Goal: Task Accomplishment & Management: Use online tool/utility

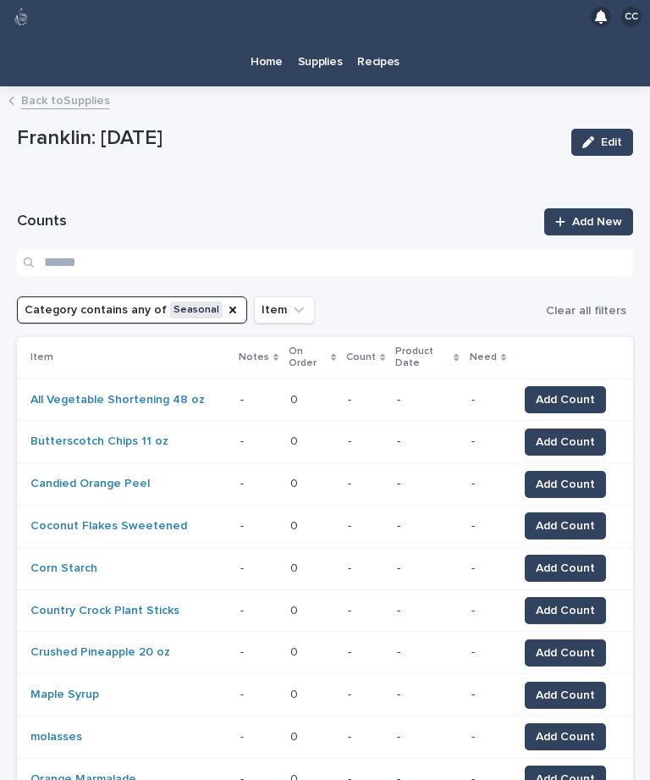
scroll to position [34, 0]
click at [265, 34] on p "Home" at bounding box center [267, 52] width 32 height 36
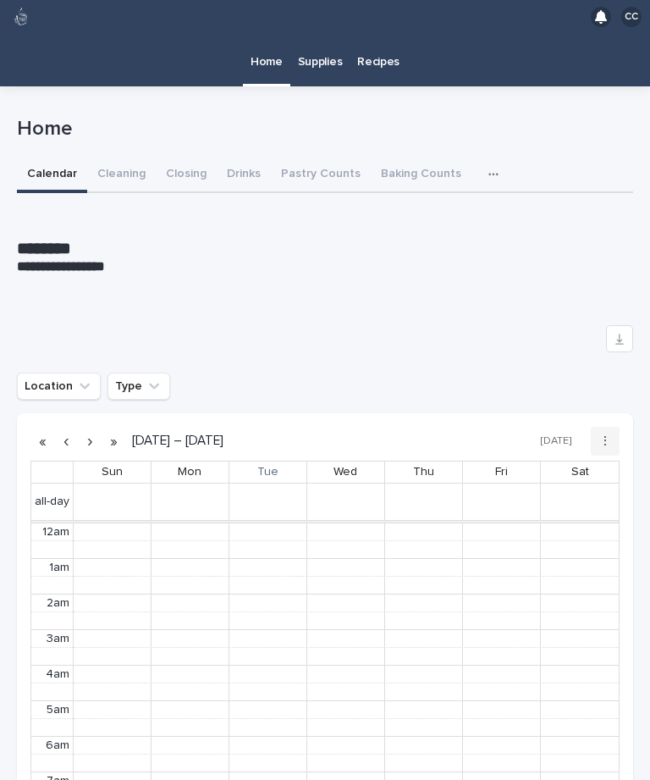
scroll to position [214, 0]
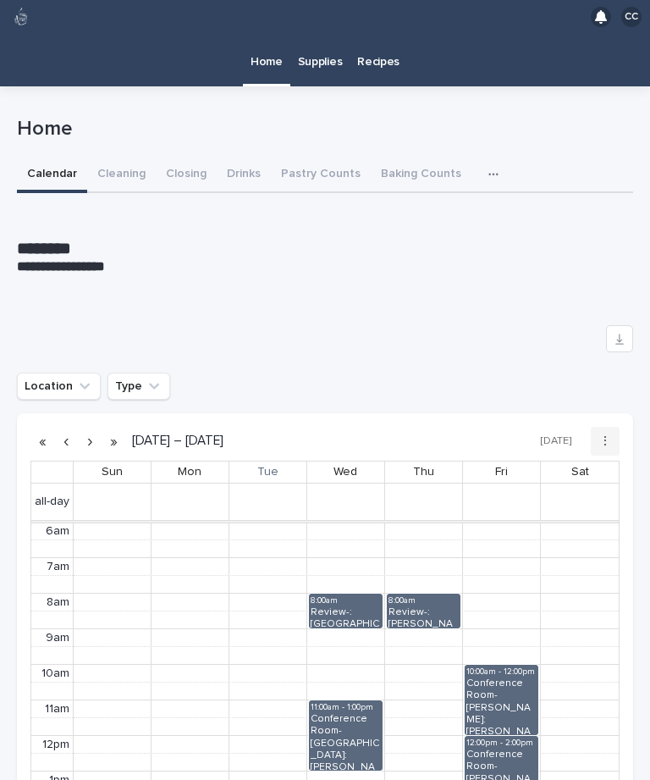
click at [324, 157] on button "Pastry Counts" at bounding box center [321, 175] width 100 height 36
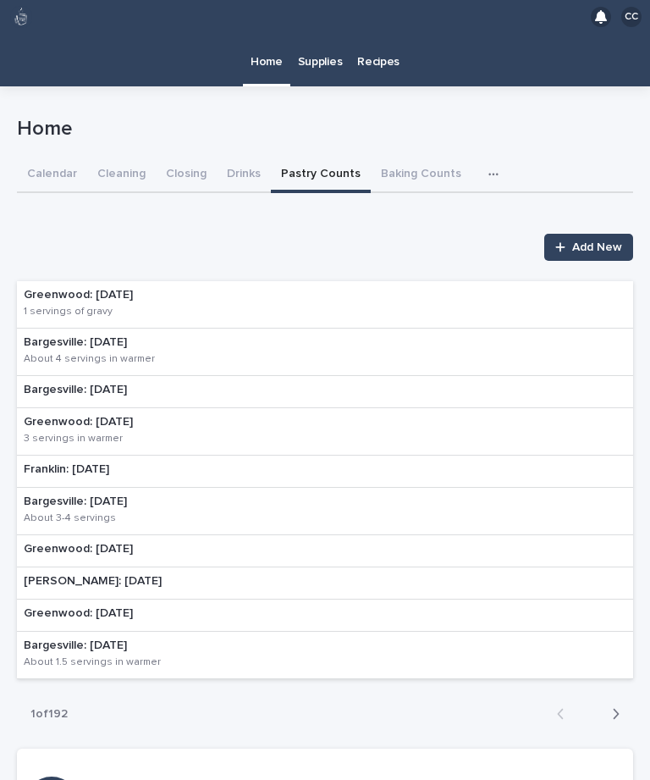
click at [143, 335] on p "Bargesville: [DATE]" at bounding box center [141, 342] width 235 height 14
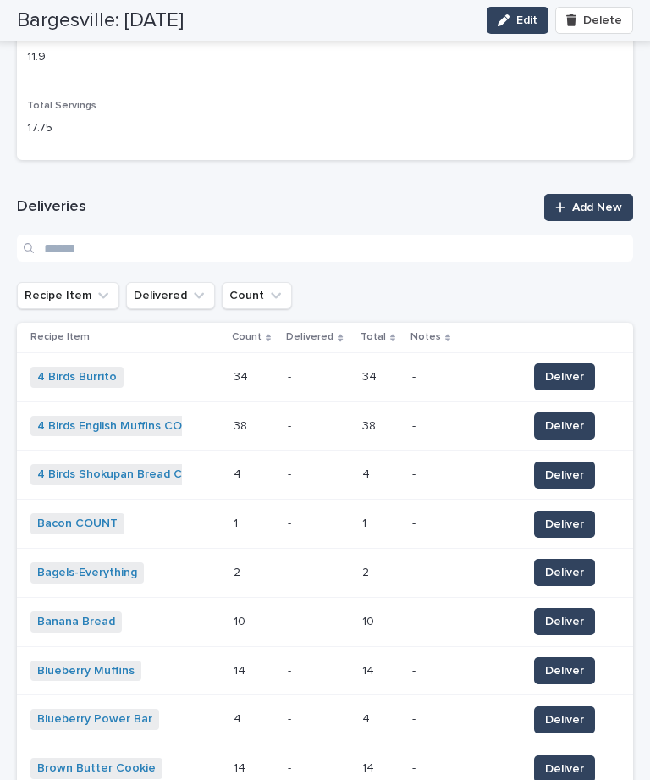
scroll to position [760, 0]
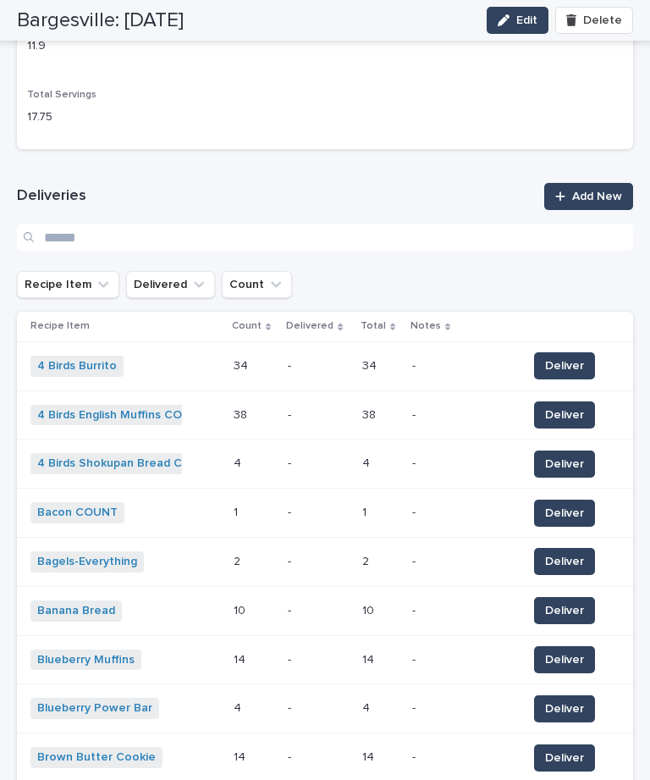
click at [565, 553] on span "Deliver" at bounding box center [564, 561] width 39 height 17
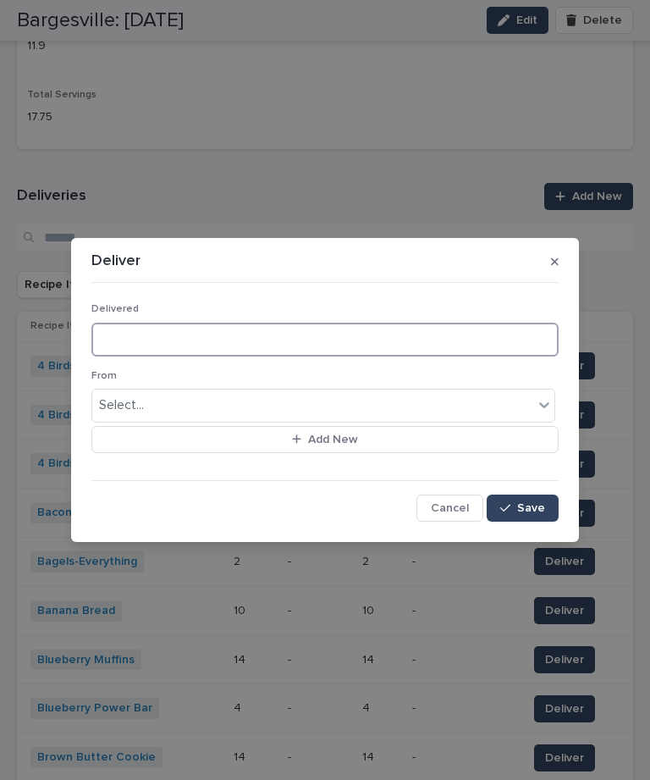
click at [188, 330] on input at bounding box center [324, 340] width 467 height 34
type input "**"
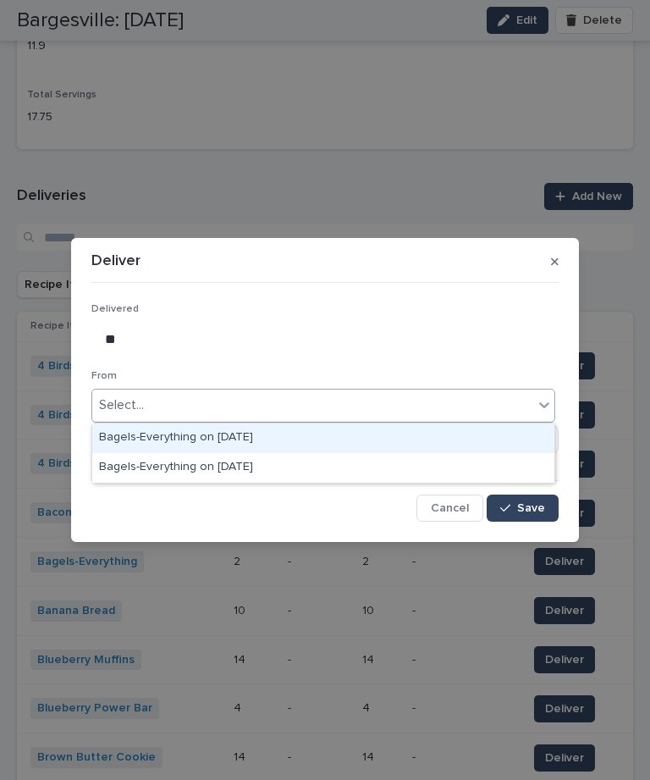
click at [246, 423] on div "Bagels-Everything on [DATE]" at bounding box center [323, 438] width 462 height 30
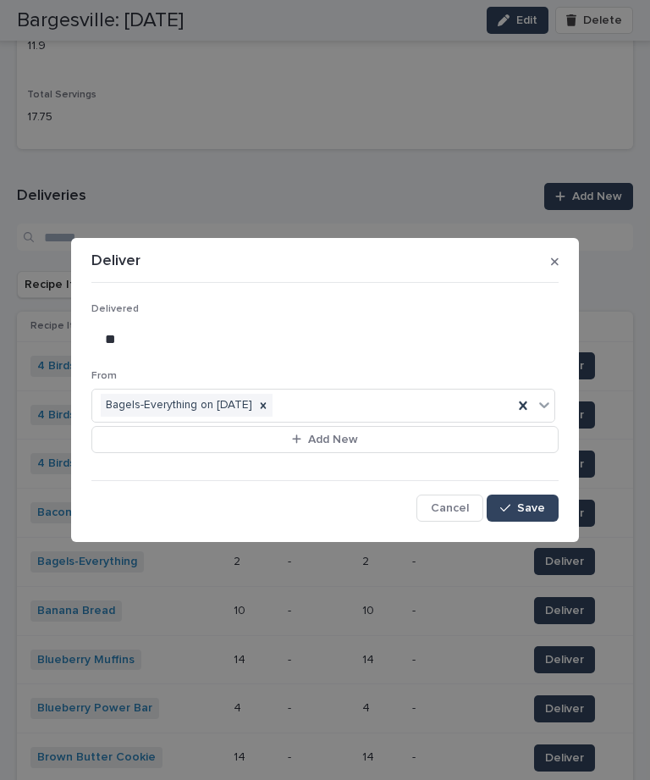
click at [503, 506] on icon "button" at bounding box center [505, 508] width 10 height 12
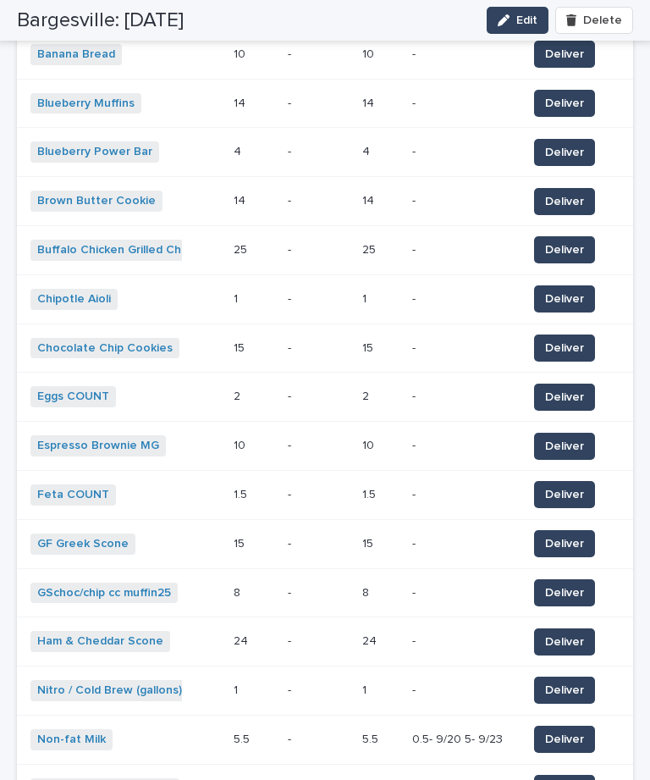
scroll to position [1317, 0]
click at [572, 535] on span "Deliver" at bounding box center [564, 543] width 39 height 17
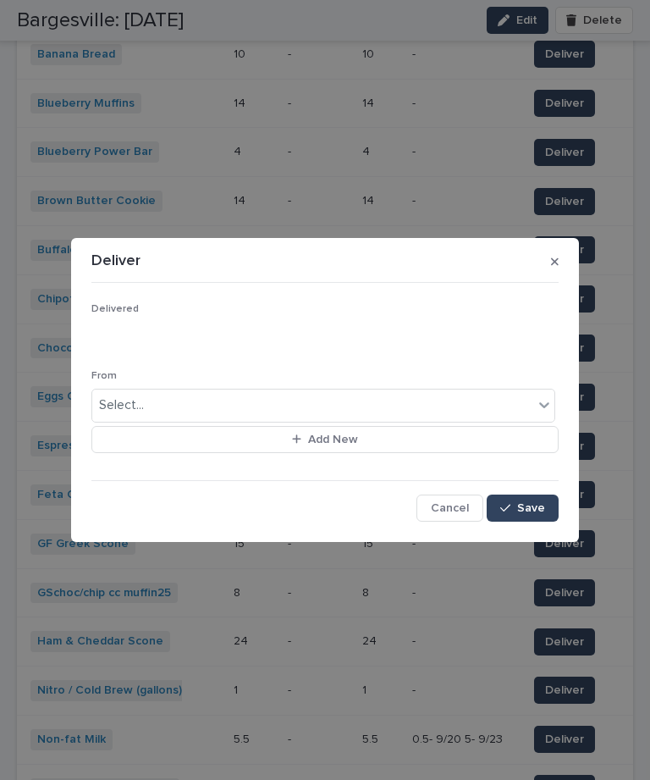
click at [544, 269] on div "Deliver" at bounding box center [324, 261] width 467 height 27
click at [555, 259] on icon "button" at bounding box center [555, 262] width 8 height 12
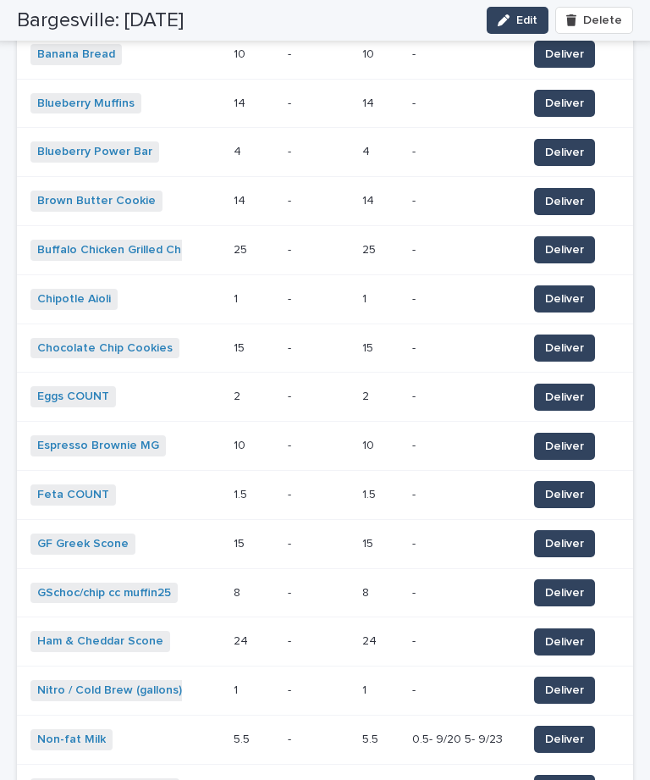
click at [570, 584] on span "Deliver" at bounding box center [564, 592] width 39 height 17
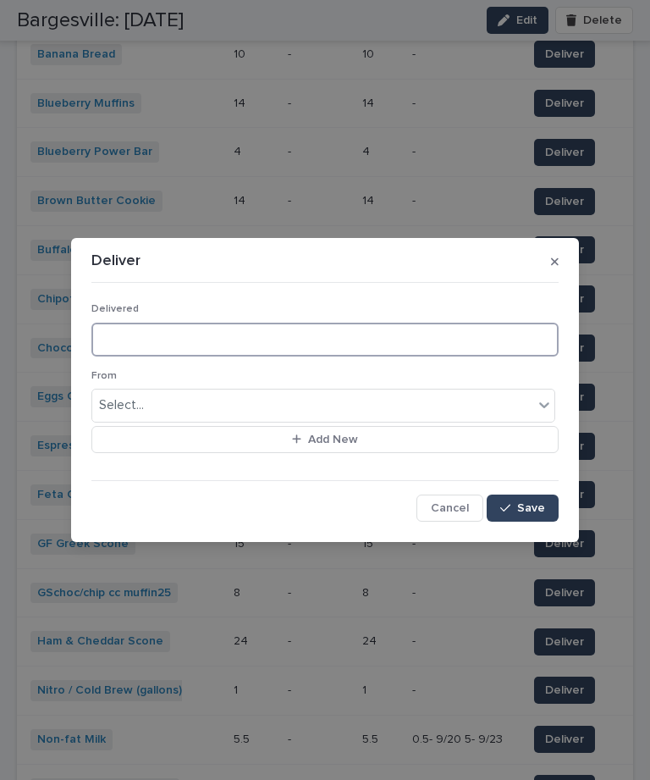
click at [174, 339] on input at bounding box center [324, 340] width 467 height 34
type input "*"
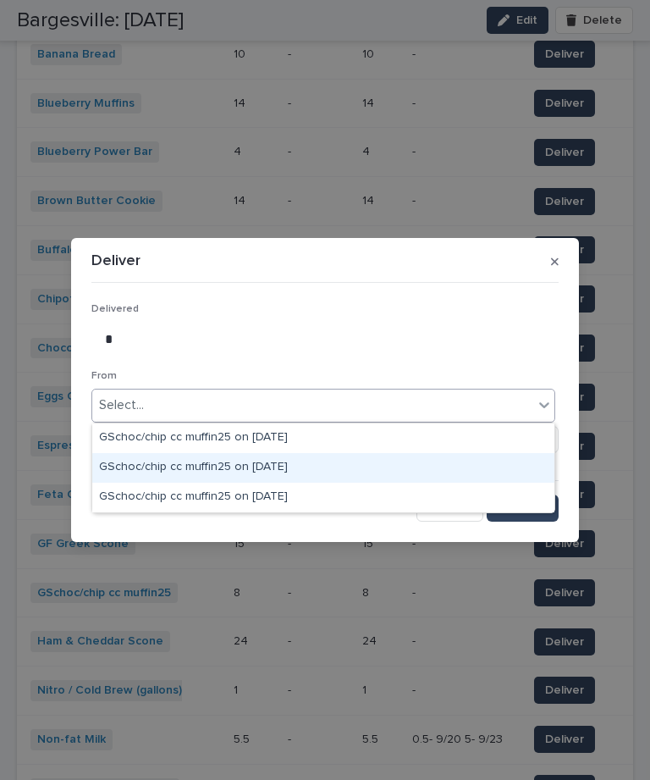
click at [290, 453] on div "GSchoc/chip cc muffin25 on [DATE]" at bounding box center [323, 468] width 462 height 30
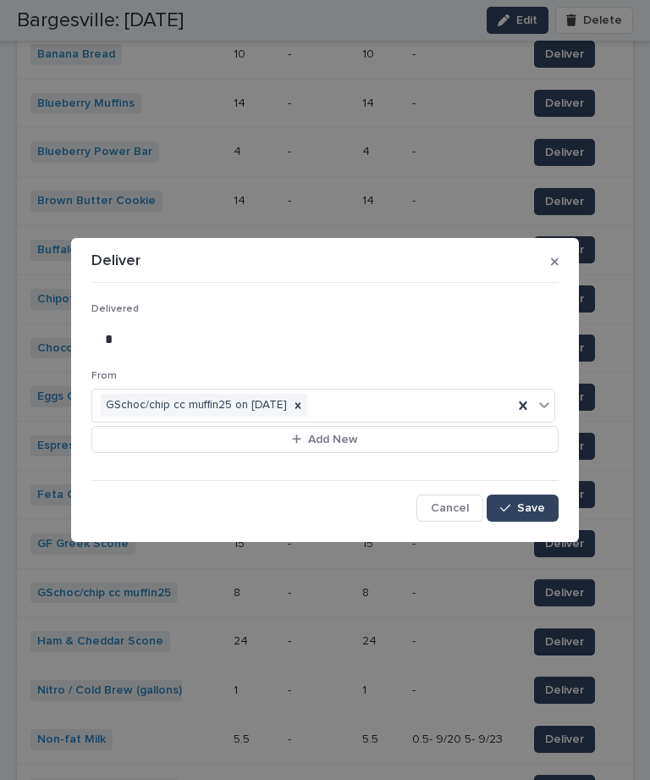
click at [524, 502] on span "Save" at bounding box center [531, 508] width 28 height 12
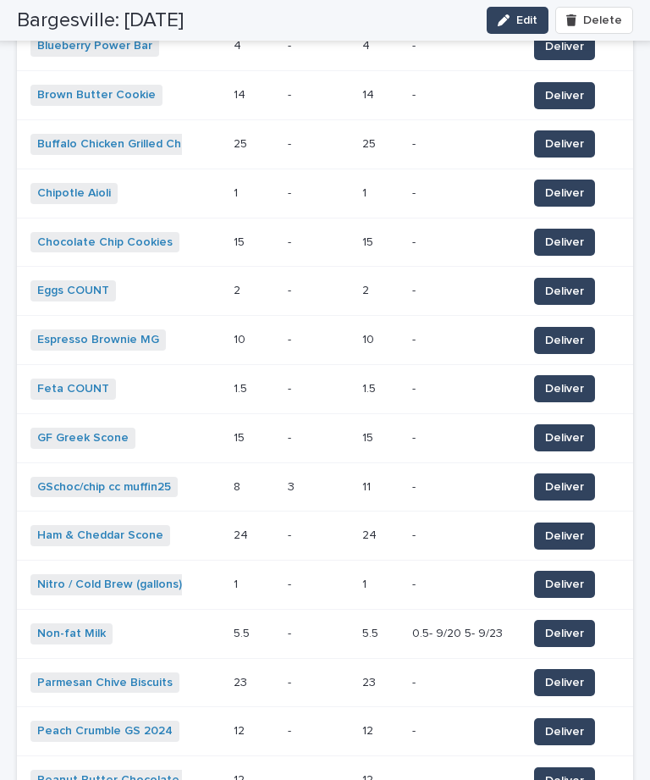
scroll to position [1425, 0]
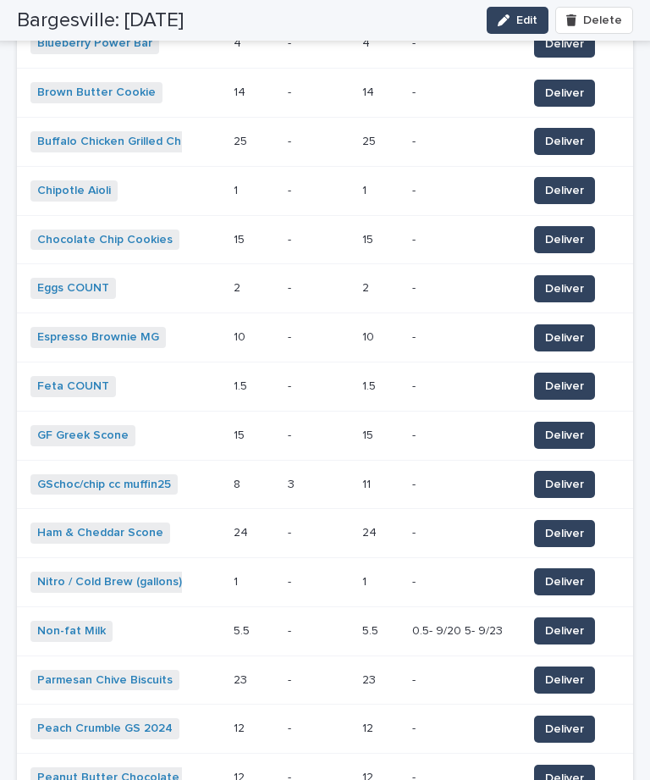
click at [567, 671] on span "Deliver" at bounding box center [564, 679] width 39 height 17
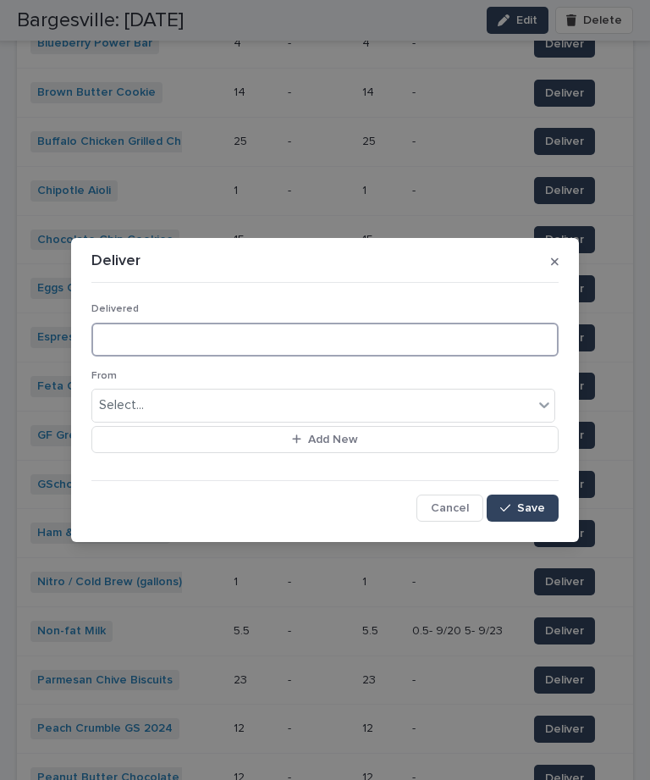
click at [198, 330] on input at bounding box center [324, 340] width 467 height 34
type input "**"
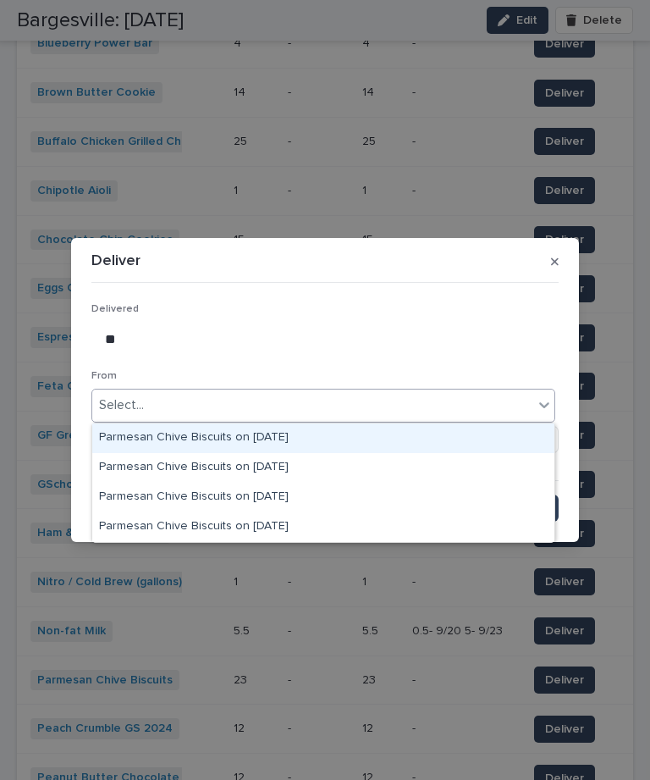
click at [294, 423] on div "Parmesan Chive Biscuits on [DATE]" at bounding box center [323, 438] width 462 height 30
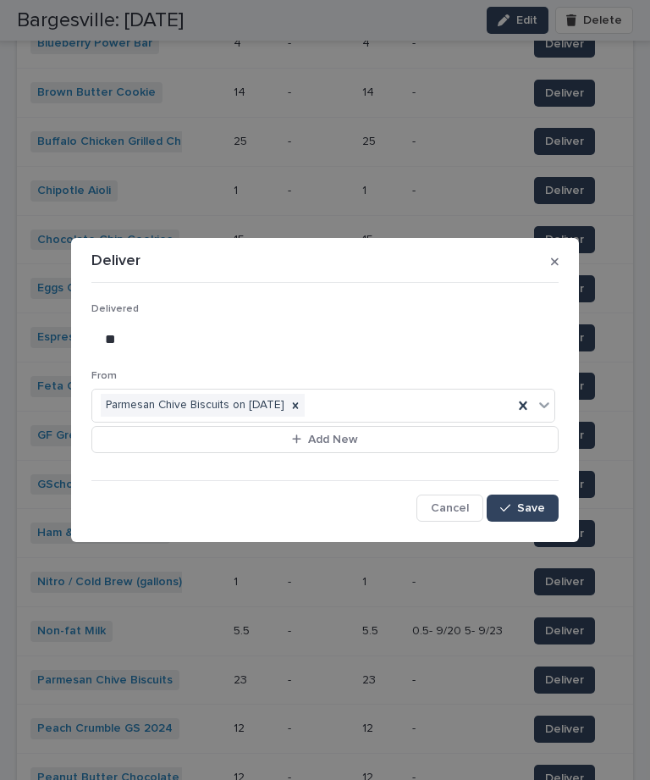
click at [536, 508] on span "Save" at bounding box center [531, 508] width 28 height 12
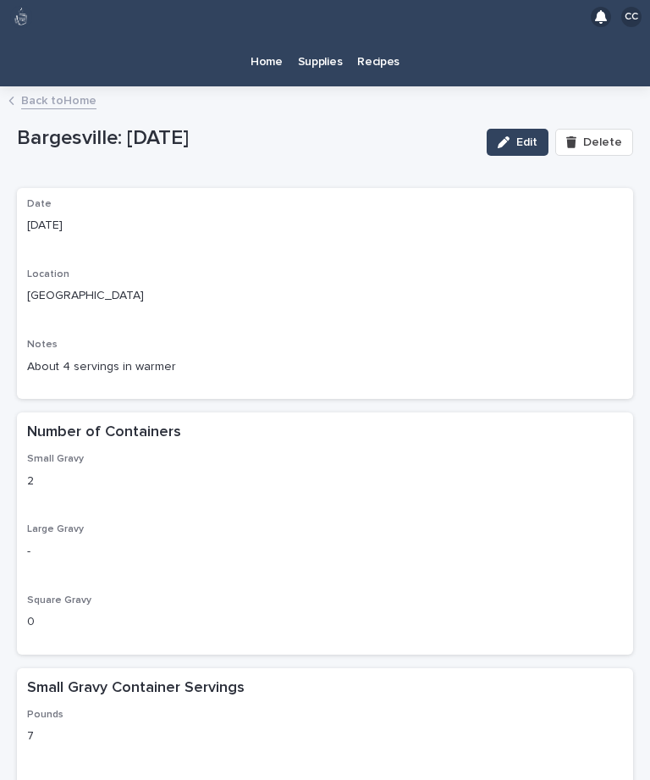
scroll to position [0, 0]
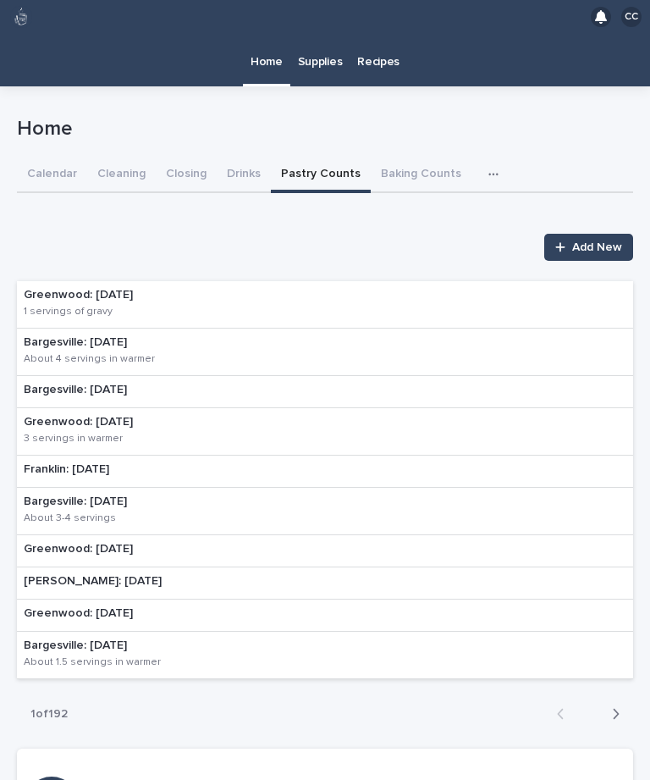
click at [263, 281] on div "Greenwood: [DATE] 1 servings of gravy" at bounding box center [325, 304] width 616 height 47
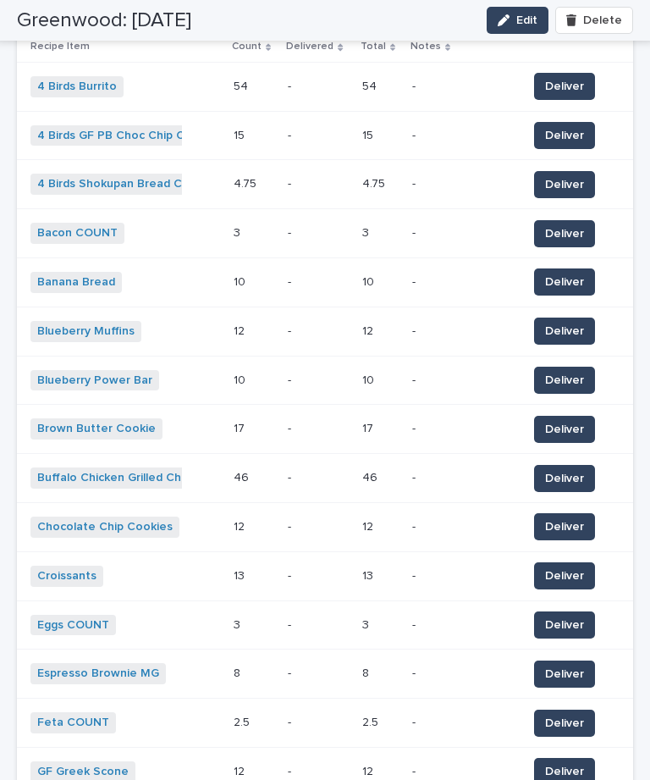
scroll to position [1046, 0]
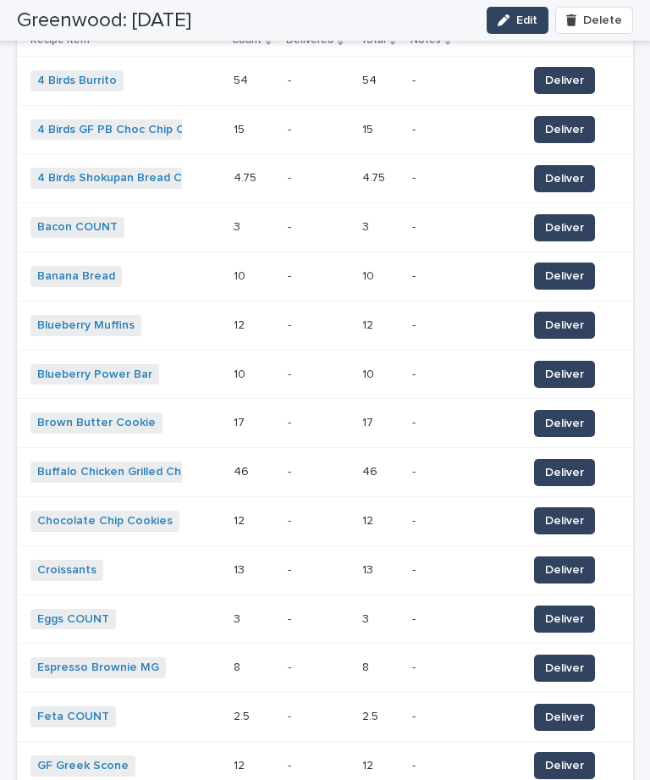
click at [561, 561] on span "Deliver" at bounding box center [564, 569] width 39 height 17
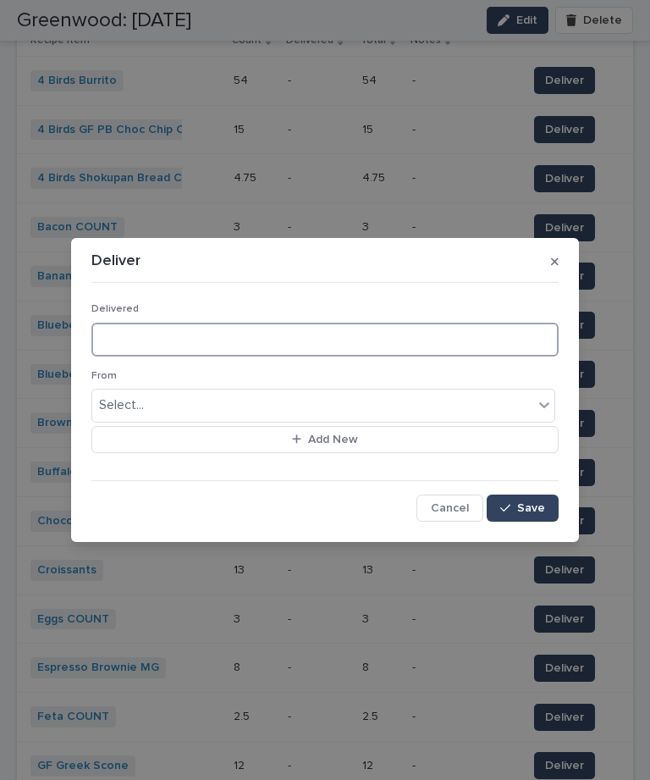
click at [356, 351] on input at bounding box center [324, 340] width 467 height 34
type input "*"
type input "**"
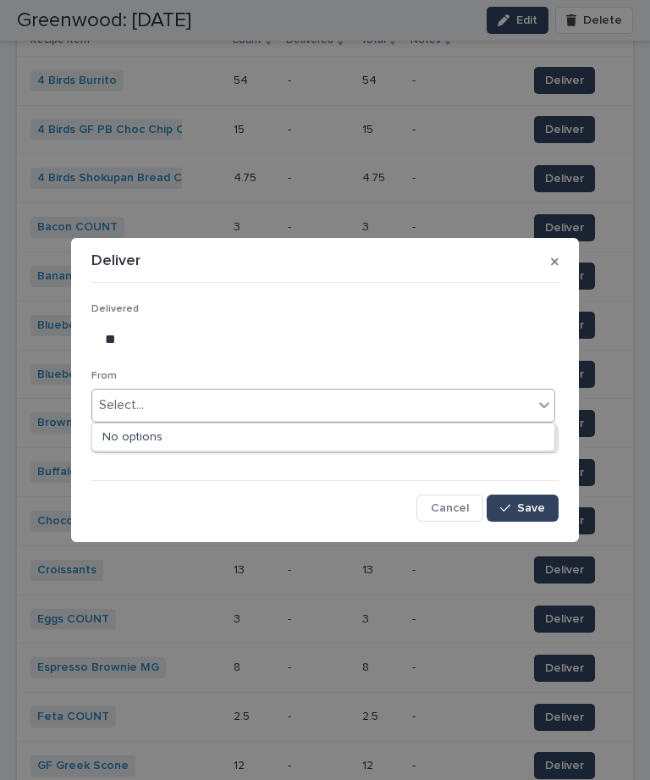
click at [563, 259] on button "button" at bounding box center [554, 261] width 21 height 27
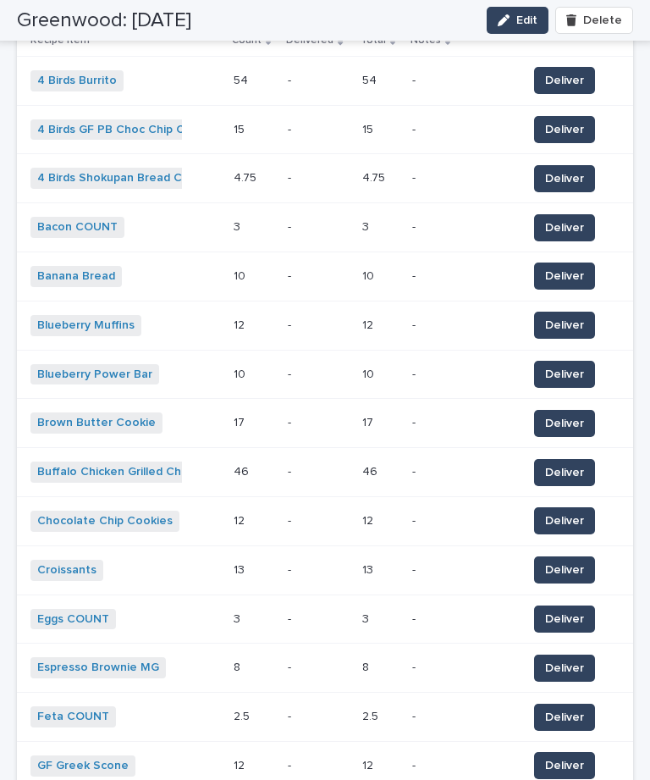
click at [576, 556] on button "Deliver" at bounding box center [564, 569] width 61 height 27
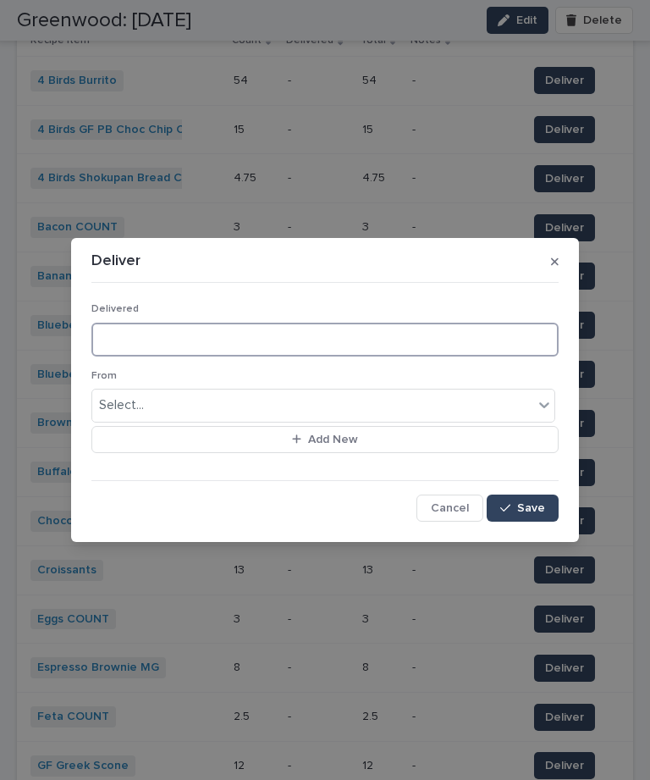
click at [218, 342] on input at bounding box center [324, 340] width 467 height 34
type input "**"
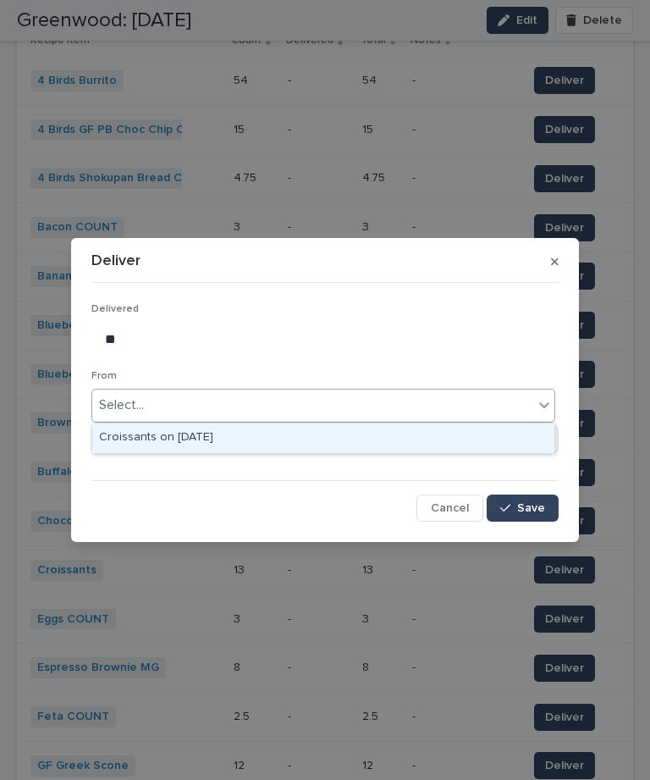
click at [186, 423] on div "Croissants on [DATE]" at bounding box center [323, 438] width 462 height 30
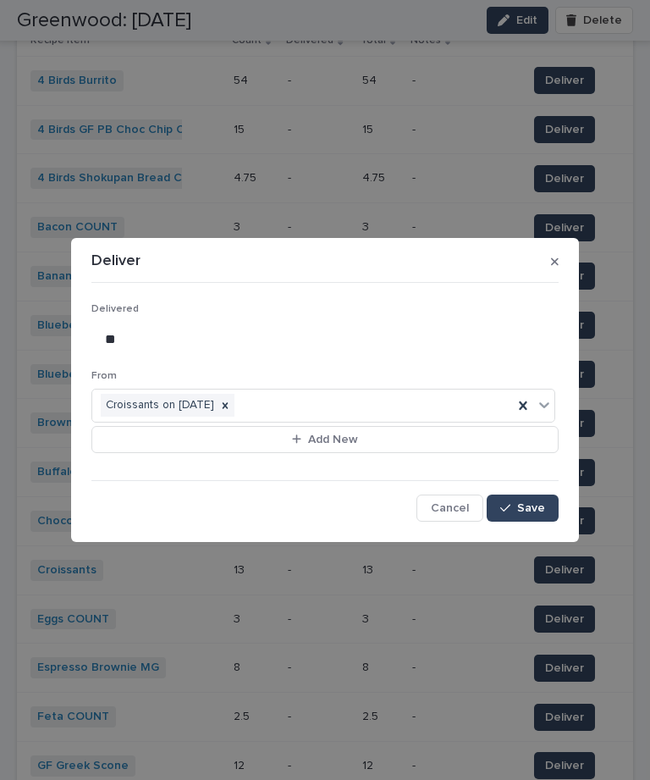
click at [535, 511] on span "Save" at bounding box center [531, 508] width 28 height 12
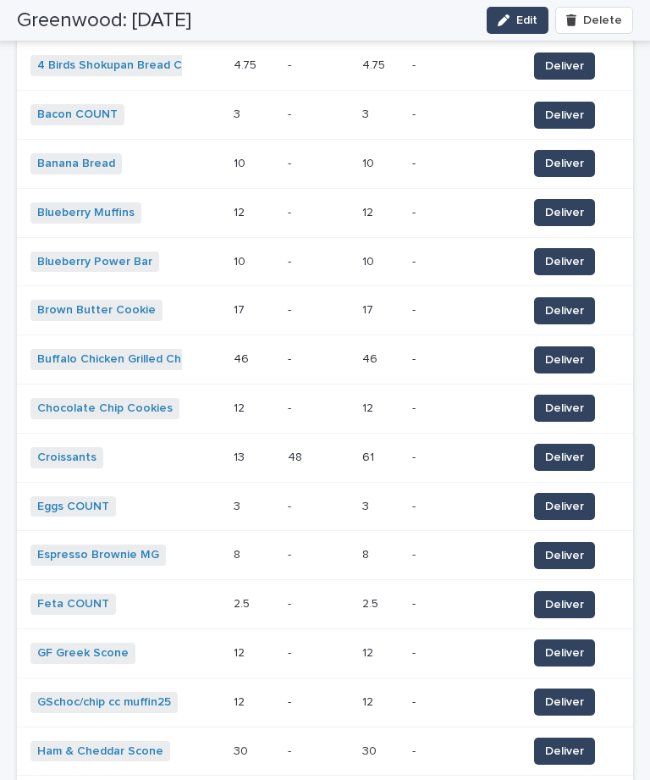
scroll to position [1158, 0]
click at [571, 547] on span "Deliver" at bounding box center [564, 555] width 39 height 17
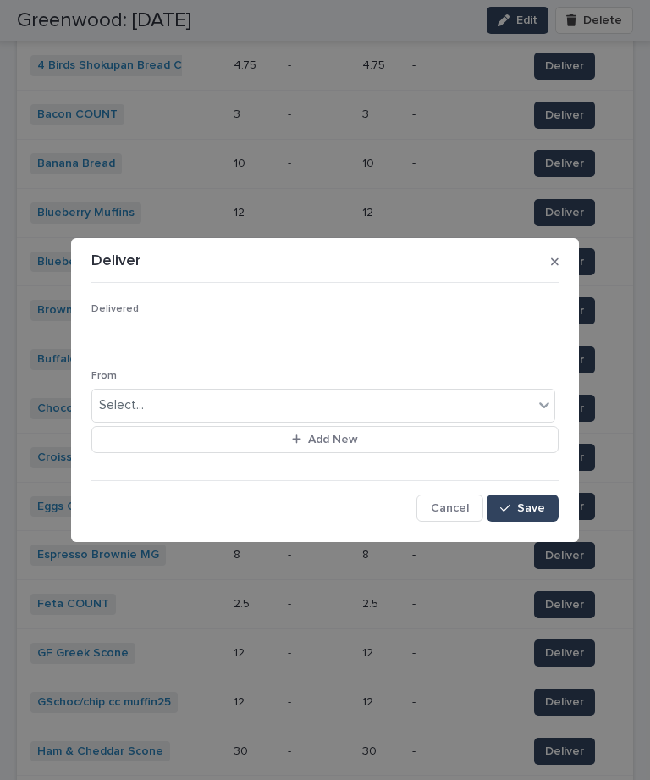
click at [301, 318] on div "Delivered" at bounding box center [324, 336] width 467 height 66
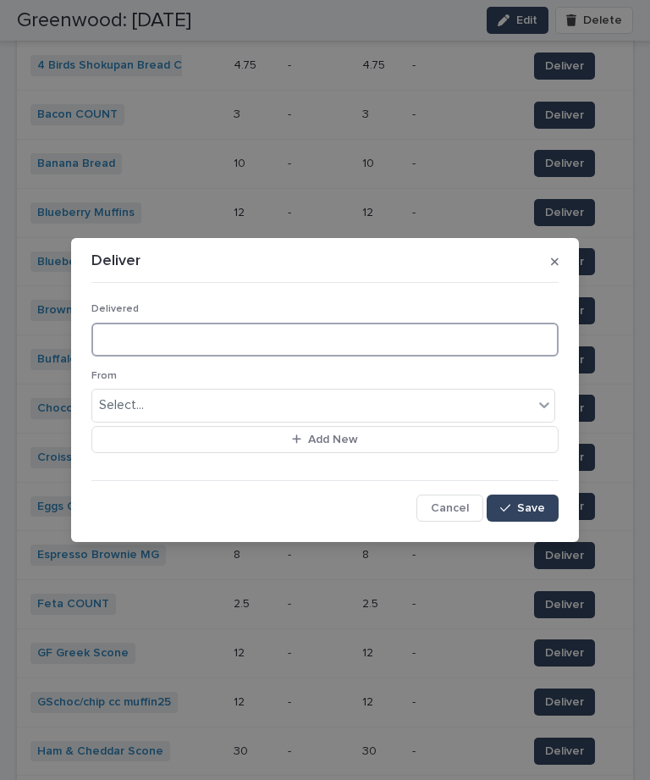
click at [289, 334] on input at bounding box center [324, 340] width 467 height 34
type input "*"
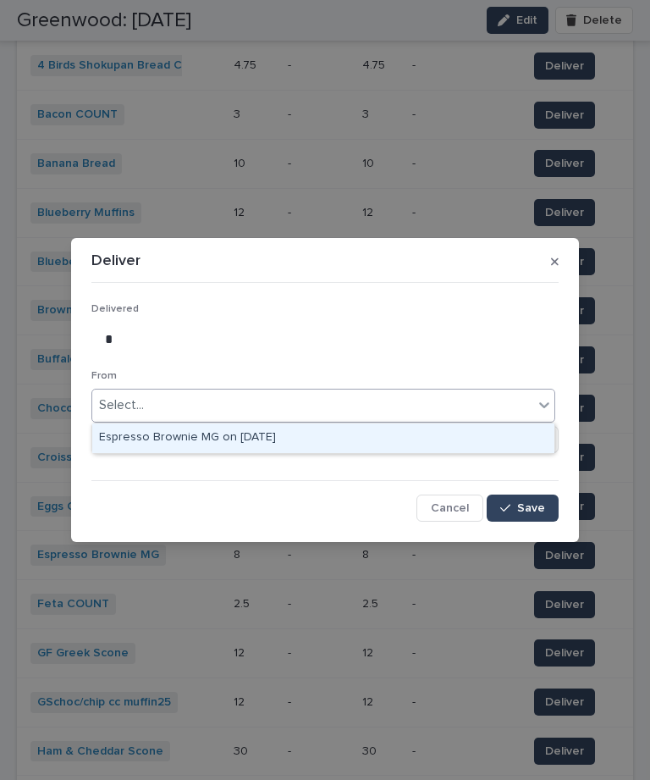
click at [277, 423] on div "Espresso Brownie MG on [DATE]" at bounding box center [323, 438] width 462 height 30
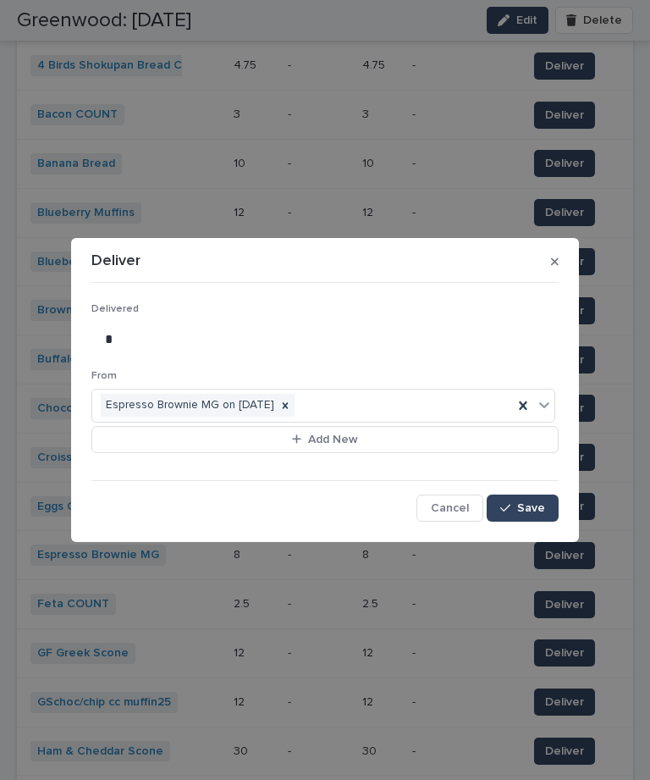
click at [534, 513] on span "Save" at bounding box center [531, 508] width 28 height 12
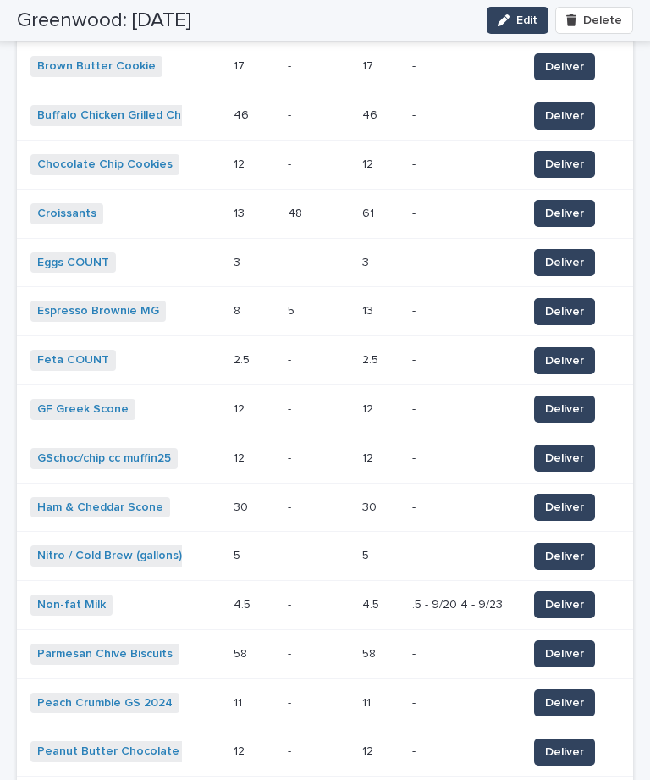
scroll to position [1395, 0]
